Goal: Find contact information: Find contact information

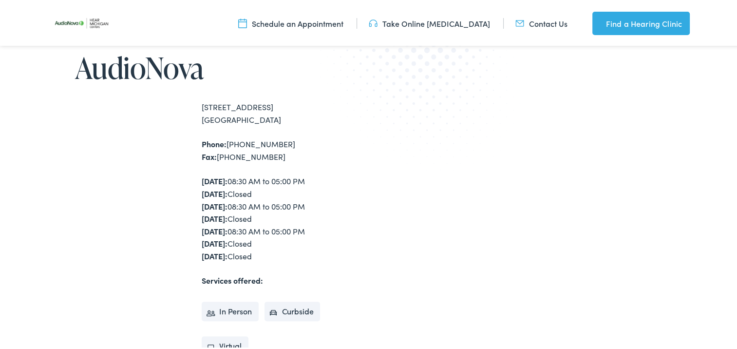
click at [263, 154] on div "Phone: [PHONE_NUMBER] Fax: [PHONE_NUMBER]" at bounding box center [287, 148] width 171 height 25
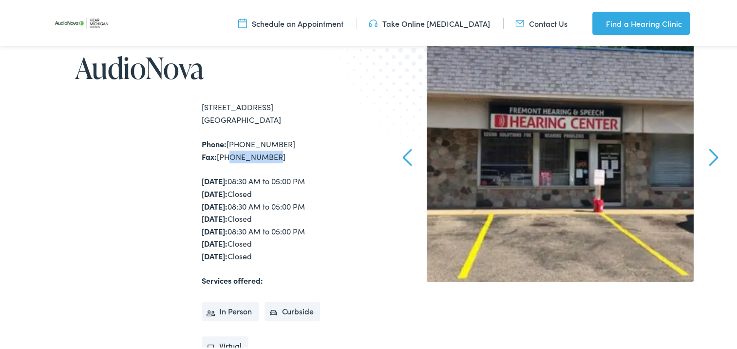
drag, startPoint x: 262, startPoint y: 155, endPoint x: 218, endPoint y: 157, distance: 43.9
click at [219, 157] on div "Phone: [PHONE_NUMBER] Fax: [PHONE_NUMBER]" at bounding box center [287, 148] width 171 height 25
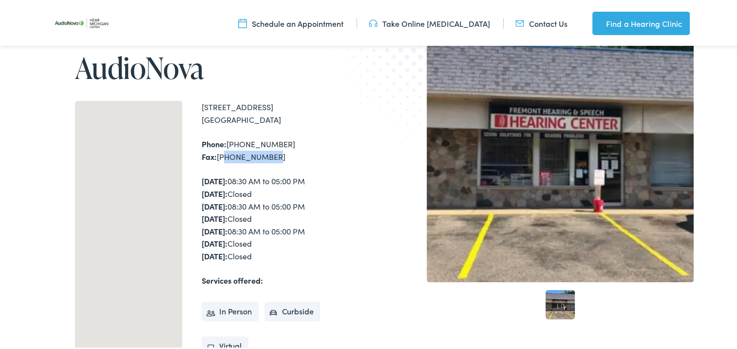
click at [337, 70] on img at bounding box center [426, 64] width 213 height 233
click at [343, 65] on img at bounding box center [426, 64] width 213 height 233
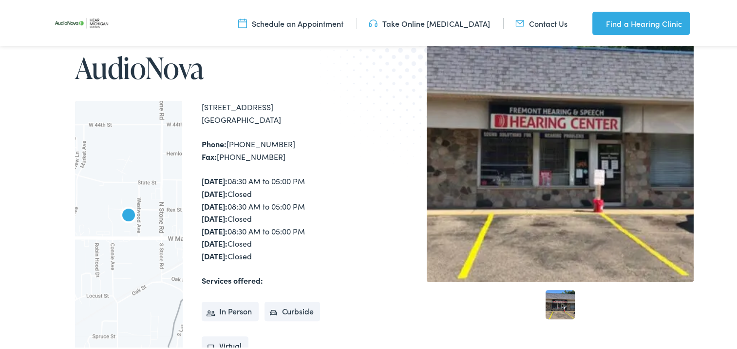
click at [249, 161] on div "1019 West Main Street Fremont , MI 49412 Phone: 231-924-7940 Fax: 231-924-7960 …" at bounding box center [287, 226] width 171 height 254
click at [247, 155] on div "Phone: 231-924-7940 Fax: 231-924-7960" at bounding box center [287, 148] width 171 height 25
click at [247, 158] on div "Phone: 231-924-7940 Fax: 231-924-7960" at bounding box center [287, 148] width 171 height 25
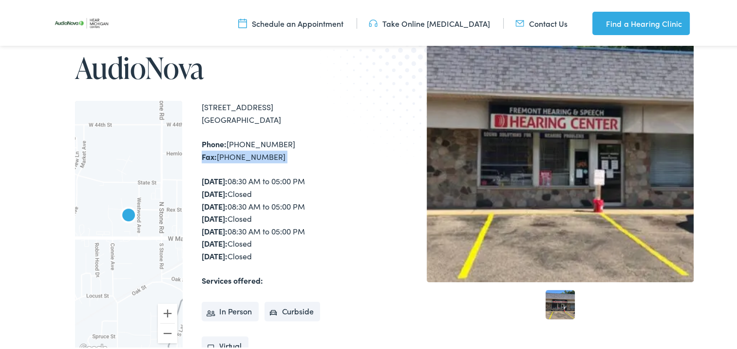
click at [226, 155] on div "Phone: 231-924-7940 Fax: 231-924-7960" at bounding box center [287, 148] width 171 height 25
drag, startPoint x: 215, startPoint y: 156, endPoint x: 263, endPoint y: 155, distance: 47.8
click at [263, 155] on div "Phone: 231-924-7940 Fax: 231-924-7960" at bounding box center [287, 148] width 171 height 25
copy div "231-924-7960"
